Goal: Check status: Check status

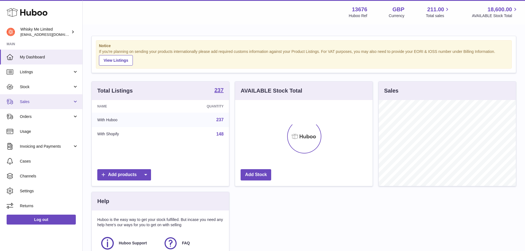
scroll to position [86, 137]
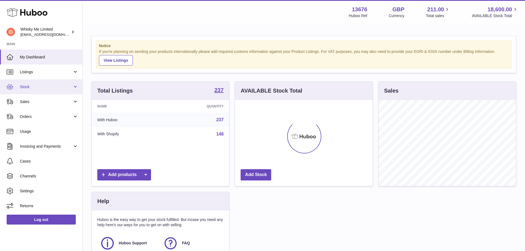
click at [48, 86] on span "Stock" at bounding box center [46, 86] width 53 height 5
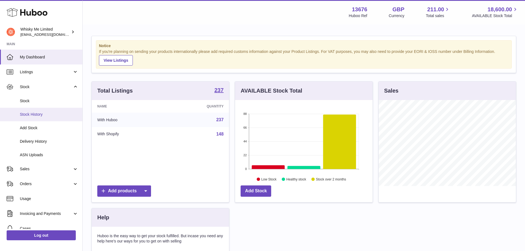
click at [45, 114] on span "Stock History" at bounding box center [49, 114] width 58 height 5
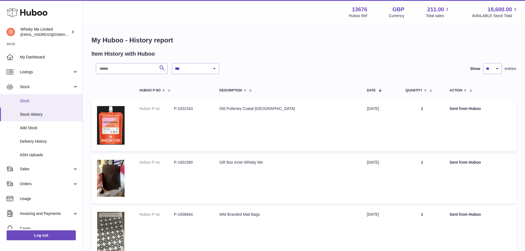
click at [28, 101] on span "Stock" at bounding box center [49, 100] width 58 height 5
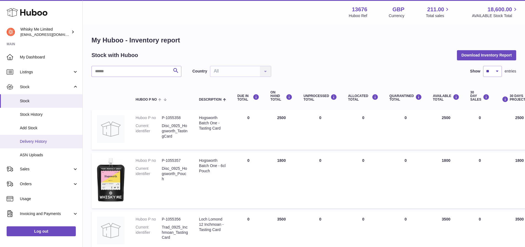
click at [50, 139] on span "Delivery History" at bounding box center [49, 141] width 58 height 5
drag, startPoint x: 147, startPoint y: 23, endPoint x: 145, endPoint y: 28, distance: 5.5
click at [147, 23] on div "Menu Huboo 13676 Huboo Ref GBP Currency 211.00 Total sales 18,600.00 AVAILABLE …" at bounding box center [304, 12] width 442 height 24
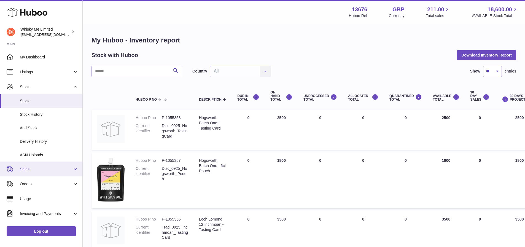
click at [50, 167] on span "Sales" at bounding box center [46, 168] width 53 height 5
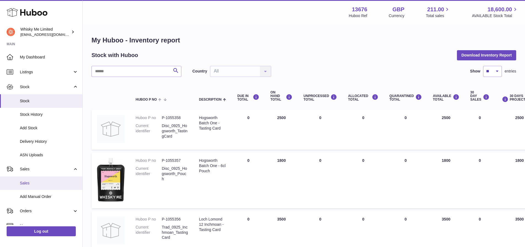
drag, startPoint x: 50, startPoint y: 167, endPoint x: 37, endPoint y: 181, distance: 18.6
click at [38, 180] on link "Sales" at bounding box center [41, 183] width 82 height 14
click at [35, 184] on span "Sales" at bounding box center [49, 182] width 58 height 5
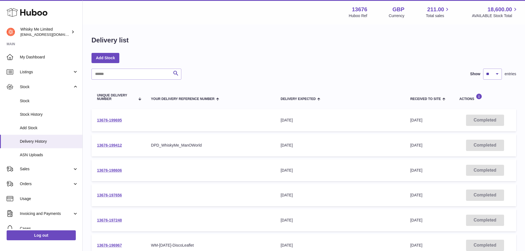
click at [479, 117] on td "Completed" at bounding box center [485, 120] width 62 height 22
click at [113, 120] on link "13676-199695" at bounding box center [109, 120] width 25 height 4
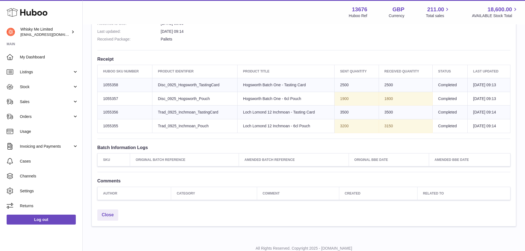
scroll to position [132, 0]
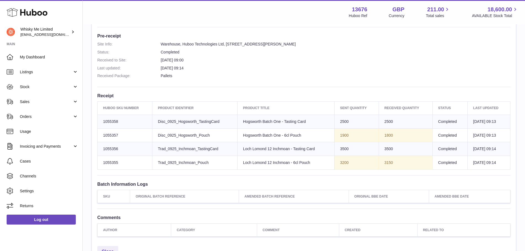
drag, startPoint x: 346, startPoint y: 134, endPoint x: 313, endPoint y: 138, distance: 32.8
click at [313, 138] on tr "Huboo SKU Number 1055357 Client Identifier Disc_0925_Hogsworth_Pouch Product ti…" at bounding box center [304, 135] width 413 height 14
click at [413, 127] on td "2500" at bounding box center [406, 122] width 54 height 14
drag, startPoint x: 398, startPoint y: 132, endPoint x: 359, endPoint y: 136, distance: 39.6
click at [359, 136] on tr "Huboo SKU Number 1055357 Client Identifier Disc_0925_Hogsworth_Pouch Product ti…" at bounding box center [304, 135] width 413 height 14
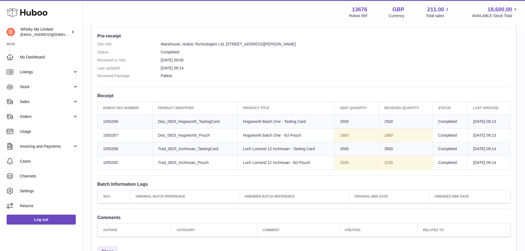
click at [385, 165] on td "3150" at bounding box center [406, 163] width 54 height 14
drag, startPoint x: 349, startPoint y: 163, endPoint x: 331, endPoint y: 163, distance: 17.7
click at [334, 163] on td "Sent Quantity 3200" at bounding box center [356, 163] width 44 height 14
click at [347, 161] on td "Sent Quantity 3200" at bounding box center [356, 163] width 44 height 14
click at [384, 159] on td "3150" at bounding box center [406, 163] width 54 height 14
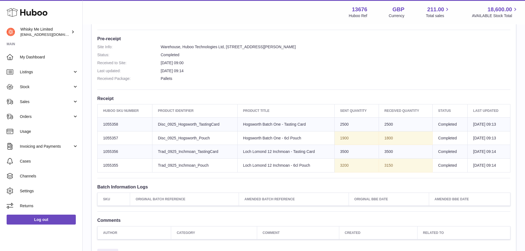
scroll to position [187, 0]
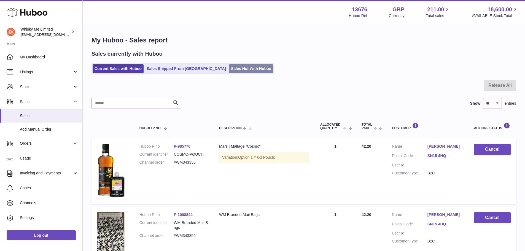
click at [229, 70] on link "Sales Not With Huboo" at bounding box center [251, 68] width 44 height 9
